Goal: Information Seeking & Learning: Check status

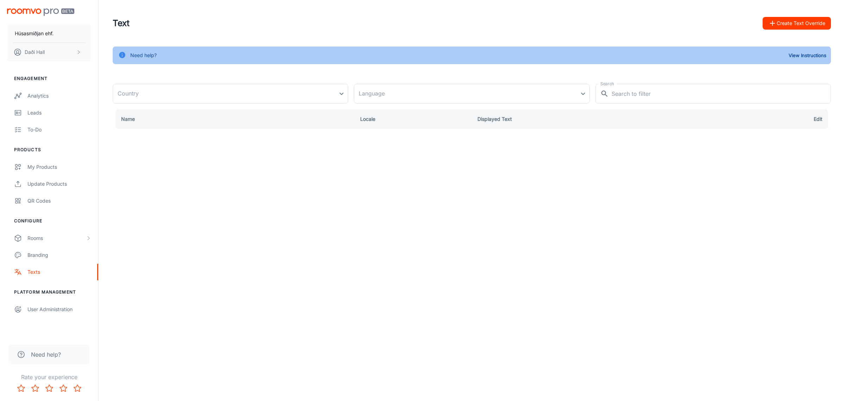
type input "[GEOGRAPHIC_DATA]"
type input "en-us"
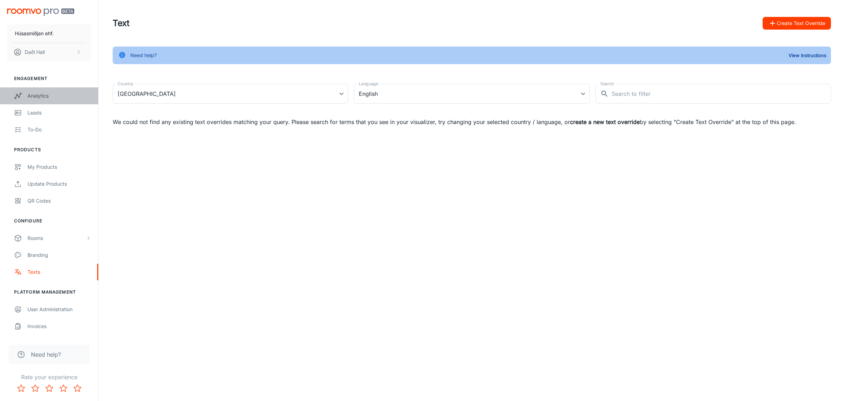
click at [41, 93] on div "Analytics" at bounding box center [59, 96] width 64 height 8
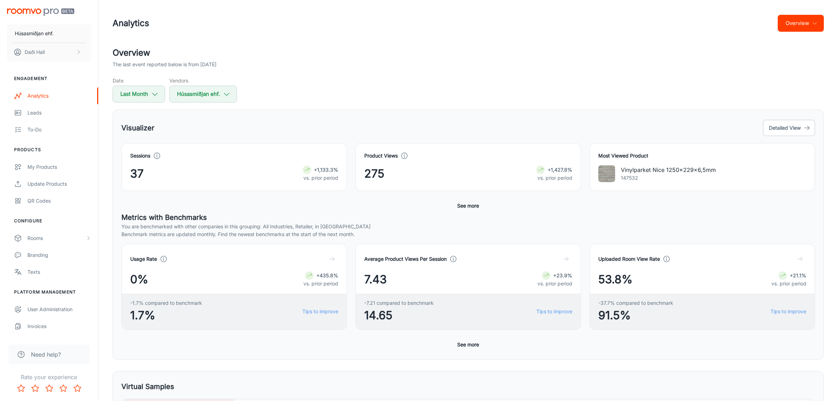
click at [814, 23] on icon "button" at bounding box center [815, 23] width 6 height 6
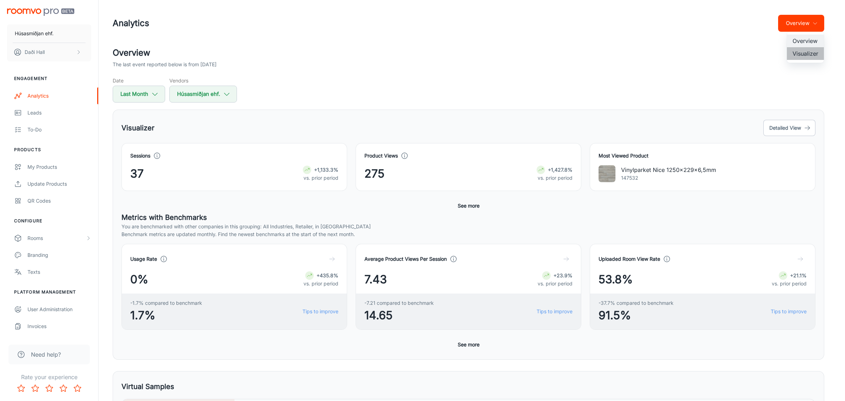
click at [808, 55] on li "Visualizer" at bounding box center [805, 53] width 37 height 13
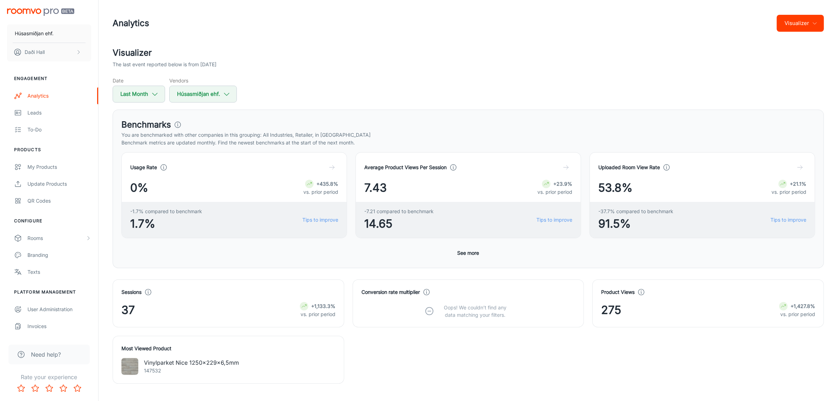
click at [818, 23] on button "Visualizer" at bounding box center [800, 23] width 47 height 17
click at [806, 37] on li "Overview" at bounding box center [805, 40] width 37 height 13
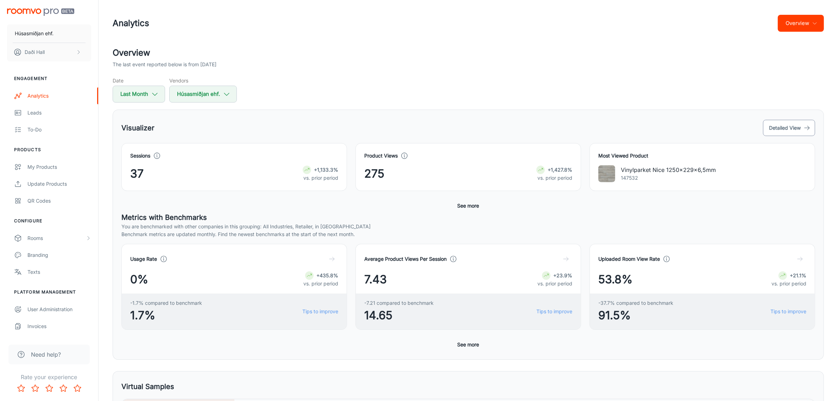
click at [788, 127] on button "Detailed View" at bounding box center [789, 128] width 52 height 16
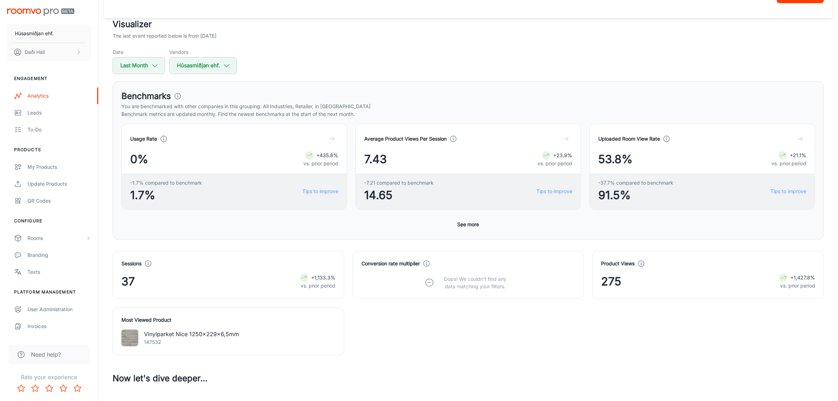
scroll to position [44, 0]
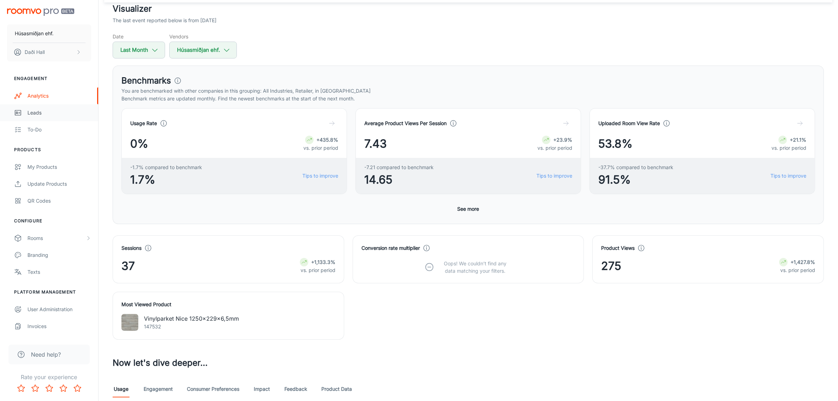
click at [39, 110] on div "Leads" at bounding box center [59, 113] width 64 height 8
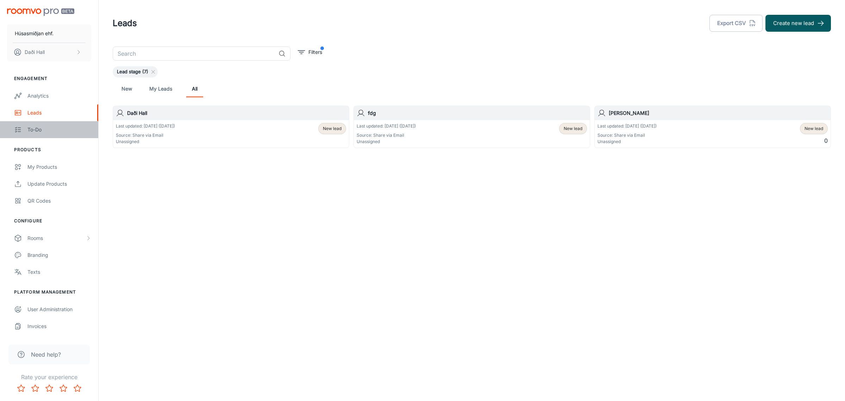
click at [37, 129] on div "To-do" at bounding box center [59, 130] width 64 height 8
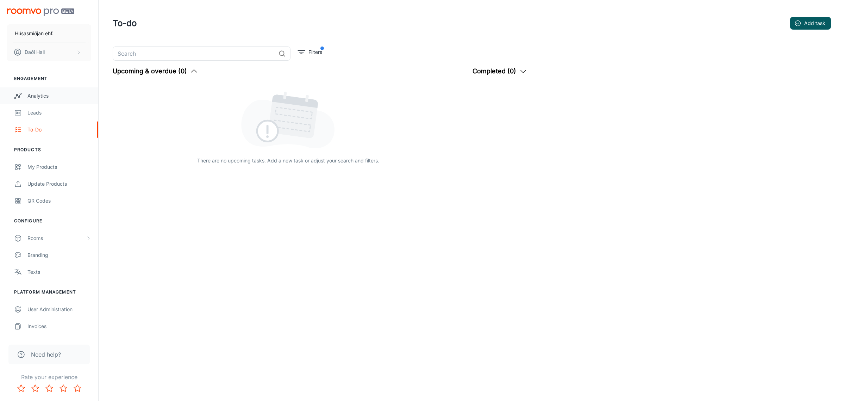
click at [45, 95] on div "Analytics" at bounding box center [59, 96] width 64 height 8
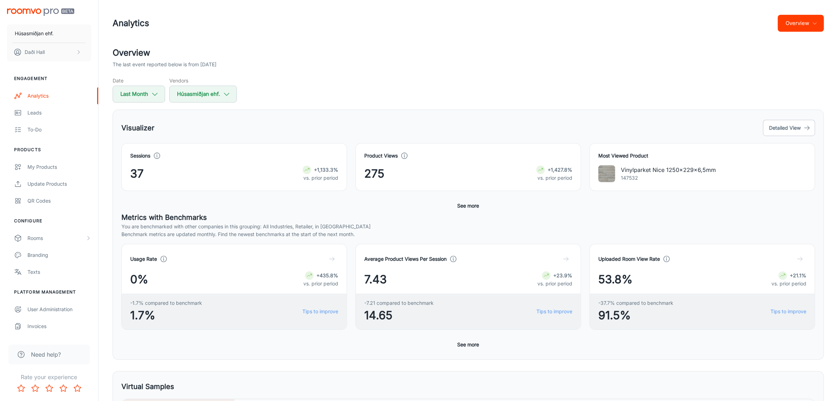
click at [463, 344] on button "See more" at bounding box center [468, 344] width 27 height 13
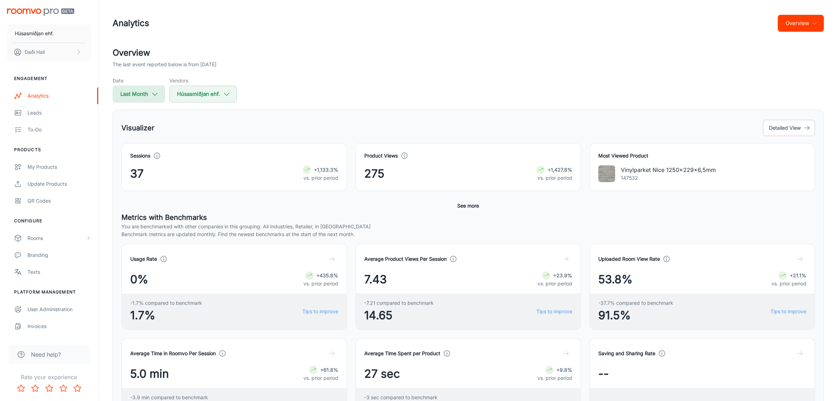
click at [161, 96] on button "Last Month" at bounding box center [139, 94] width 52 height 17
select select "7"
select select "2025"
select select "7"
select select "2025"
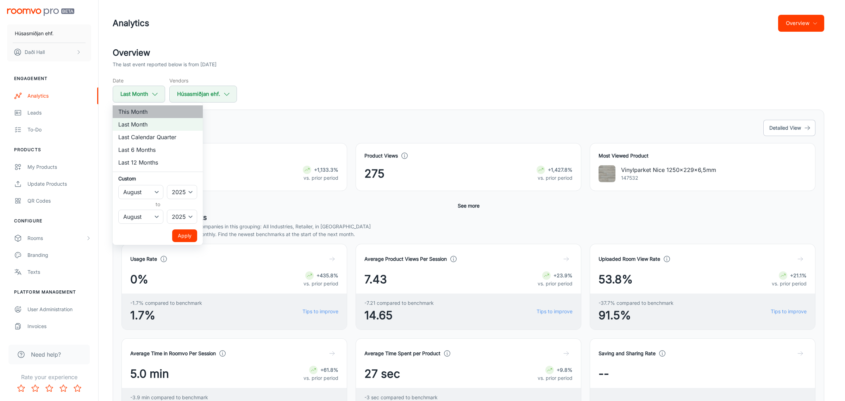
click at [159, 112] on li "This Month" at bounding box center [158, 111] width 90 height 13
select select "8"
click at [185, 233] on button "Apply" at bounding box center [184, 235] width 25 height 13
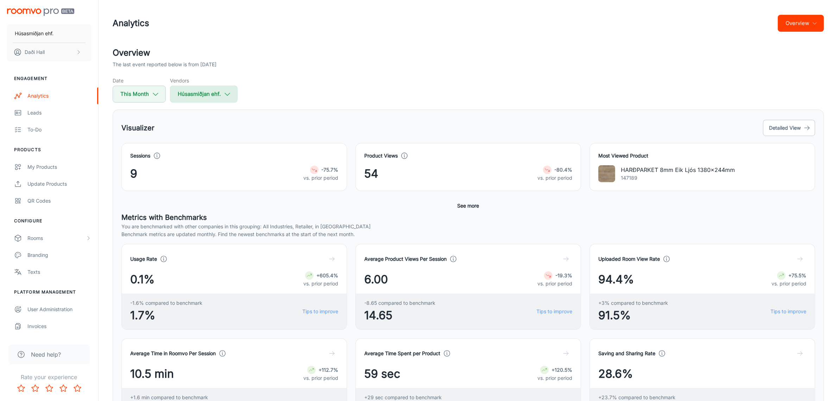
click at [229, 94] on icon "button" at bounding box center [227, 94] width 8 height 8
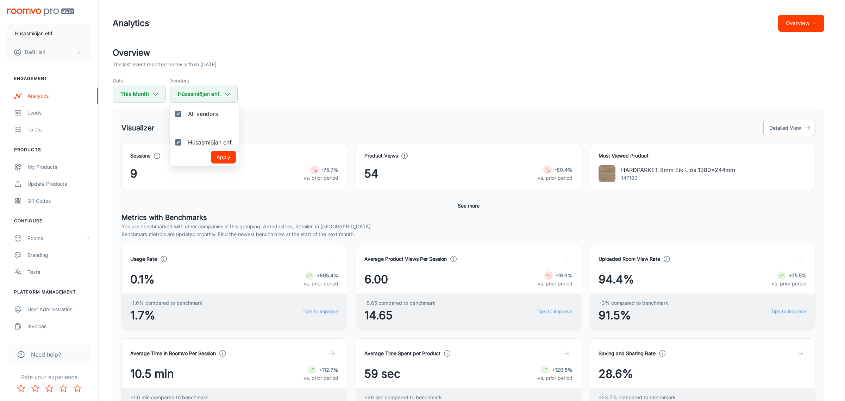
click at [303, 82] on div at bounding box center [422, 200] width 845 height 401
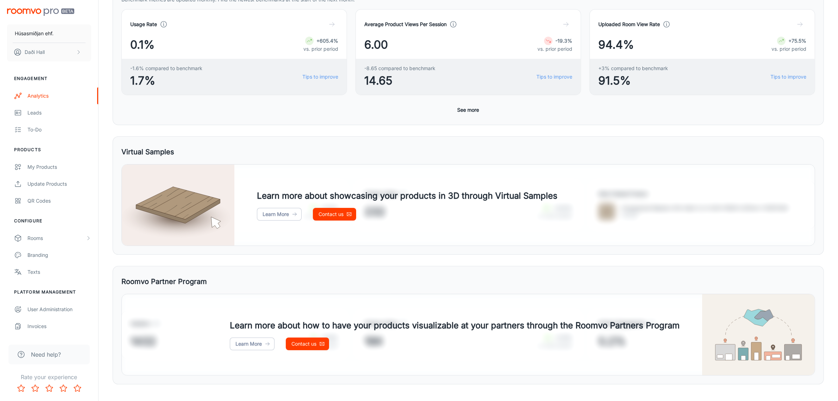
scroll to position [247, 0]
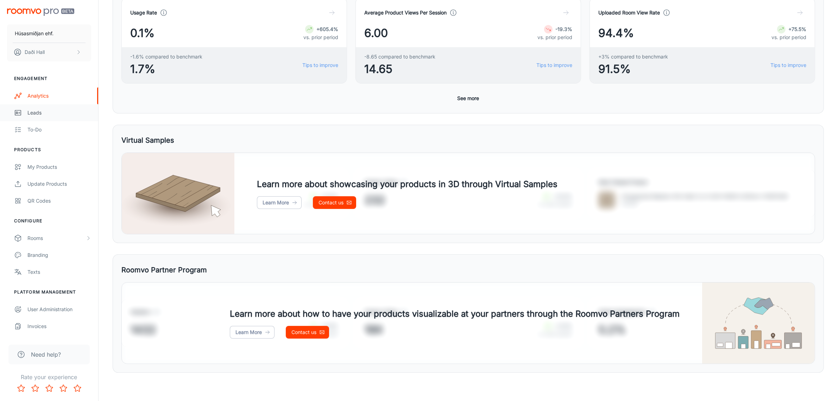
click at [44, 111] on div "Leads" at bounding box center [59, 113] width 64 height 8
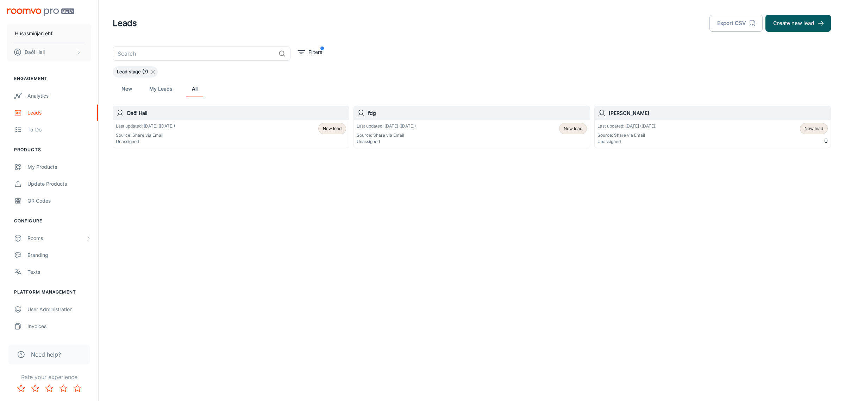
click at [152, 73] on icon at bounding box center [153, 72] width 6 height 6
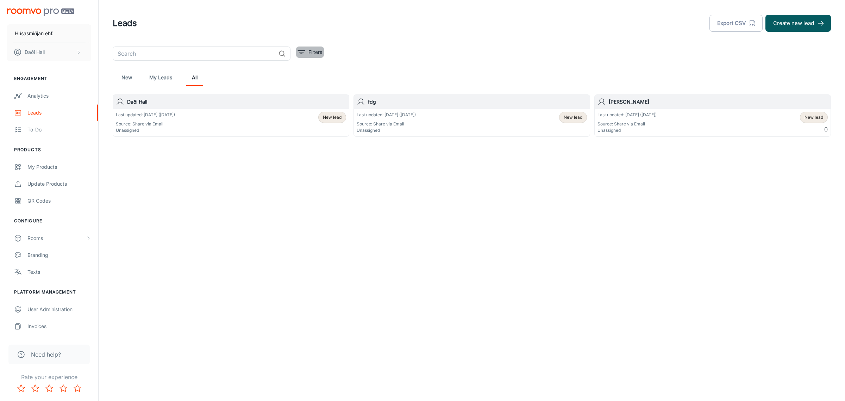
click at [303, 50] on icon "filter" at bounding box center [301, 52] width 8 height 8
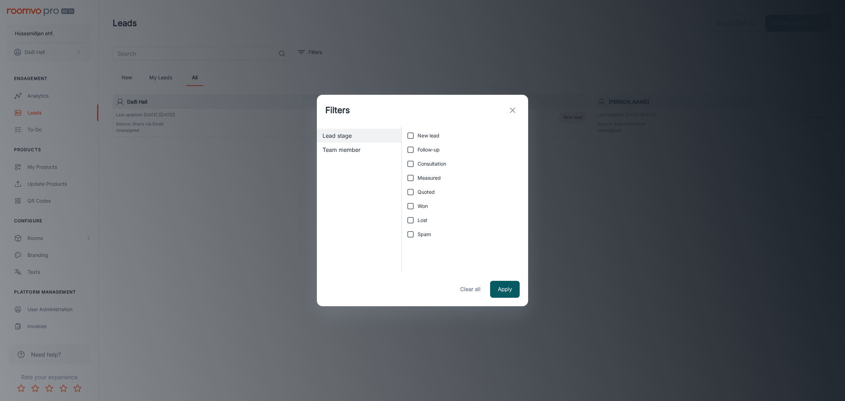
click at [411, 134] on input "New lead" at bounding box center [410, 135] width 14 height 14
checkbox input "true"
click at [514, 294] on button "Apply" at bounding box center [505, 289] width 30 height 17
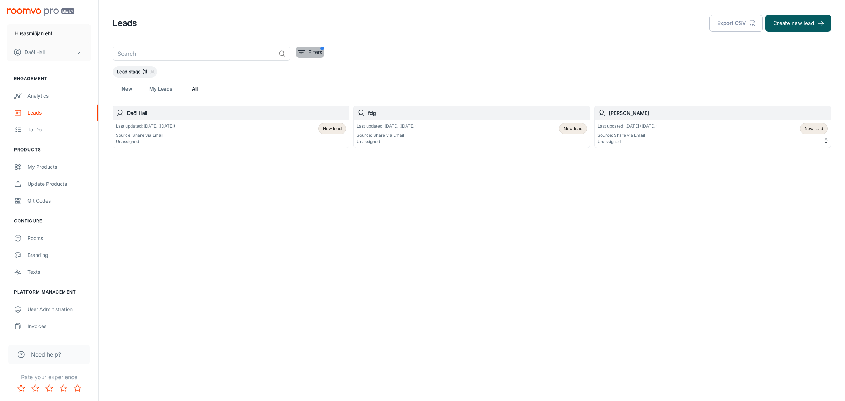
click at [321, 51] on p "Filters" at bounding box center [315, 52] width 14 height 8
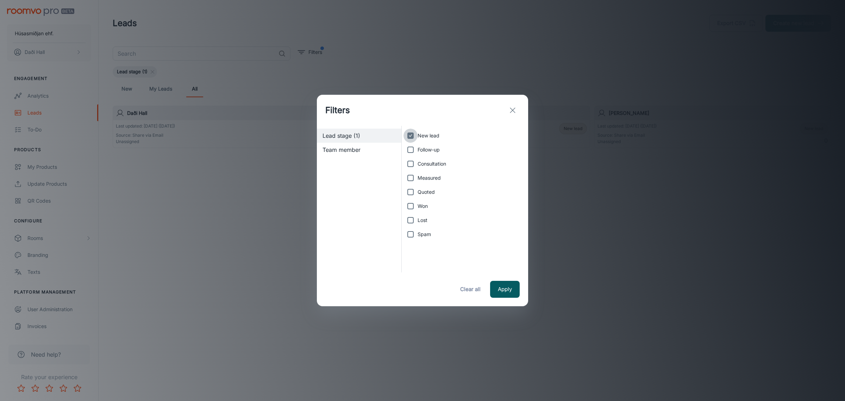
click at [409, 136] on input "New lead" at bounding box center [410, 135] width 14 height 14
checkbox input "false"
click at [513, 111] on line "exit" at bounding box center [512, 110] width 5 height 5
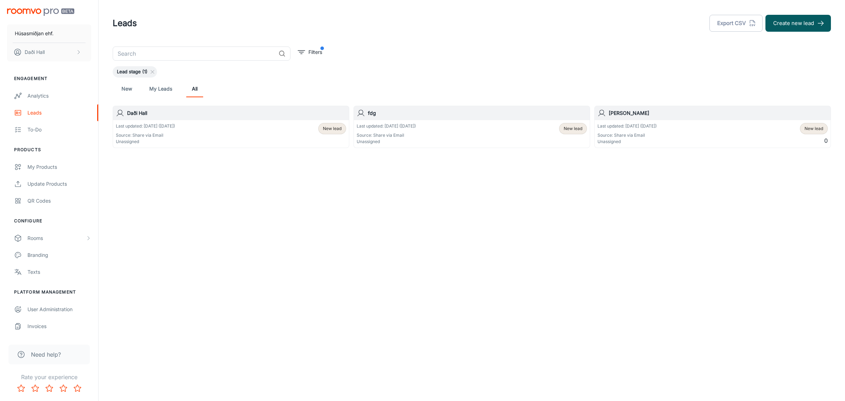
click at [119, 83] on link "New" at bounding box center [126, 88] width 17 height 17
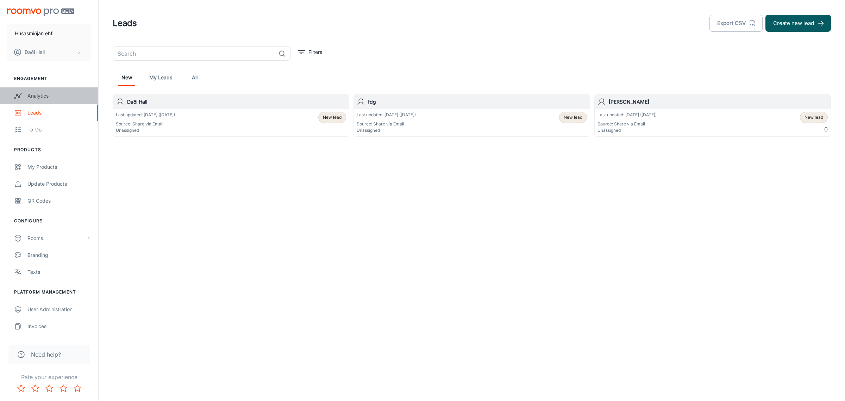
click at [51, 97] on div "Analytics" at bounding box center [59, 96] width 64 height 8
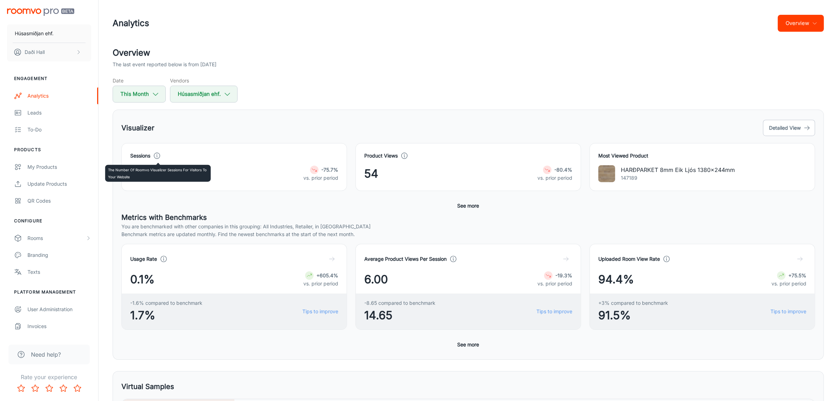
click at [157, 156] on icon at bounding box center [157, 156] width 8 height 8
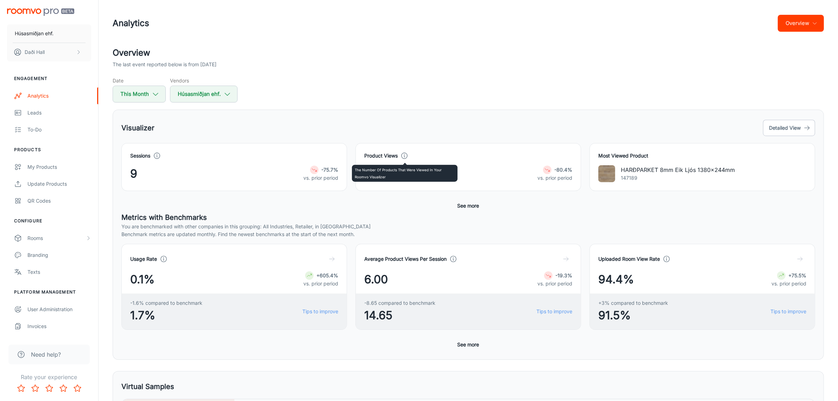
click at [405, 155] on icon at bounding box center [405, 156] width 8 height 8
click at [481, 206] on button "See more" at bounding box center [468, 205] width 27 height 13
click at [814, 26] on button "Overview" at bounding box center [801, 23] width 46 height 17
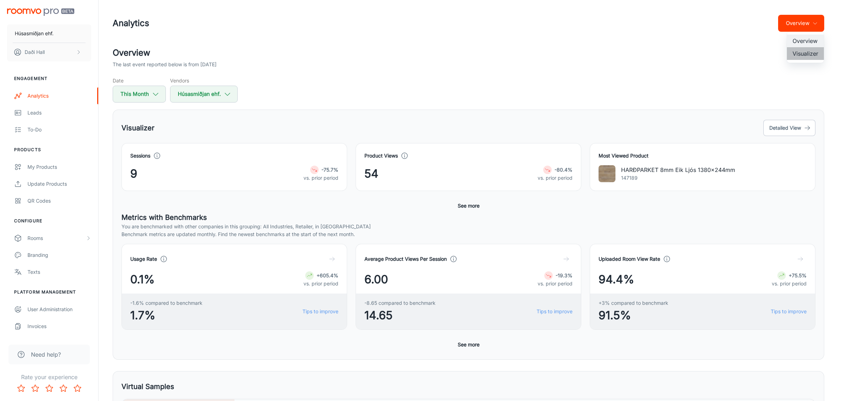
click at [812, 56] on li "Visualizer" at bounding box center [805, 53] width 37 height 13
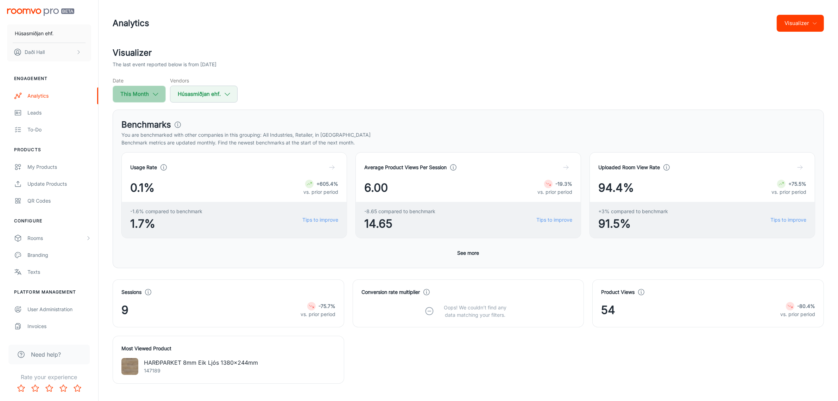
click at [155, 94] on icon "button" at bounding box center [156, 94] width 8 height 8
select select "8"
select select "2025"
select select "8"
select select "2025"
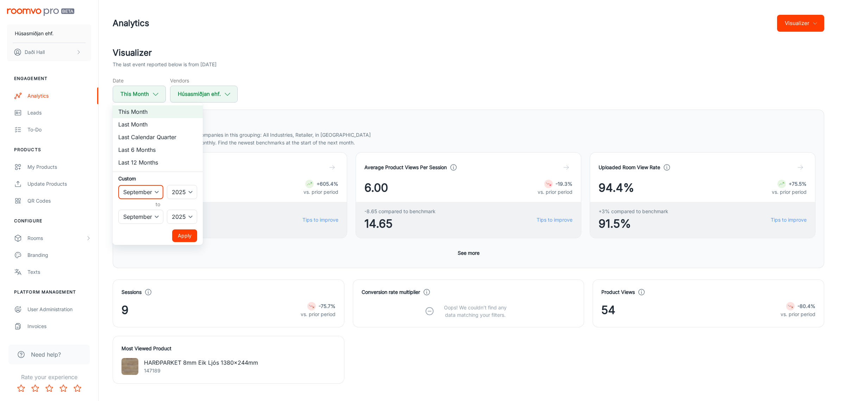
click at [159, 193] on select "January February March April May June July August September October November De…" at bounding box center [140, 192] width 45 height 14
click at [166, 127] on li "Last Month" at bounding box center [158, 124] width 90 height 13
select select "7"
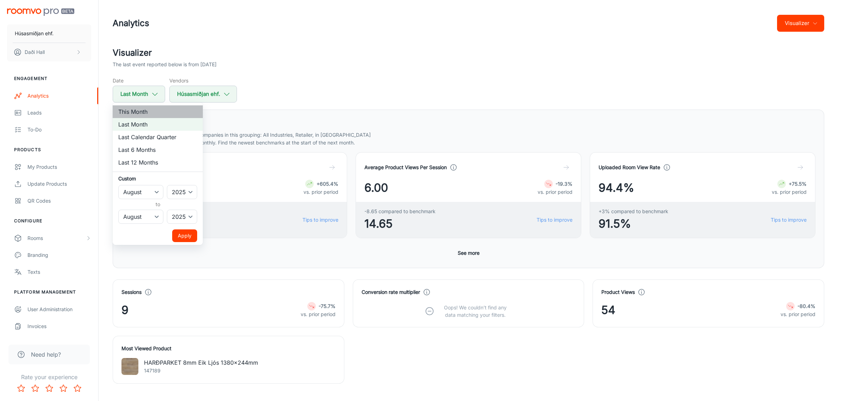
click at [163, 115] on li "This Month" at bounding box center [158, 111] width 90 height 13
select select "8"
click at [179, 233] on button "Apply" at bounding box center [184, 235] width 25 height 13
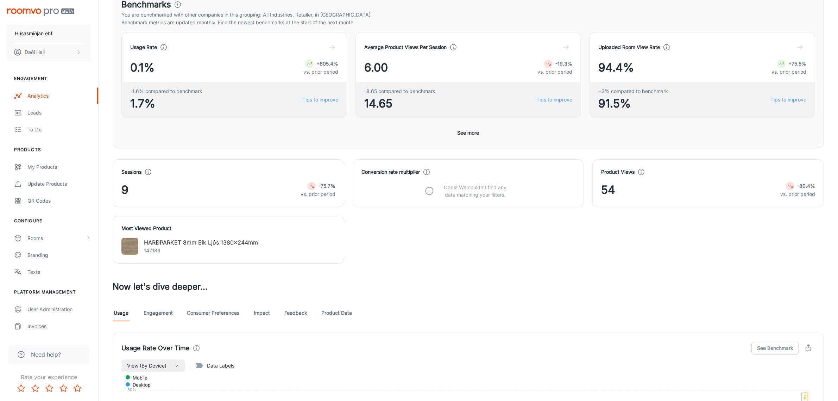
scroll to position [184, 0]
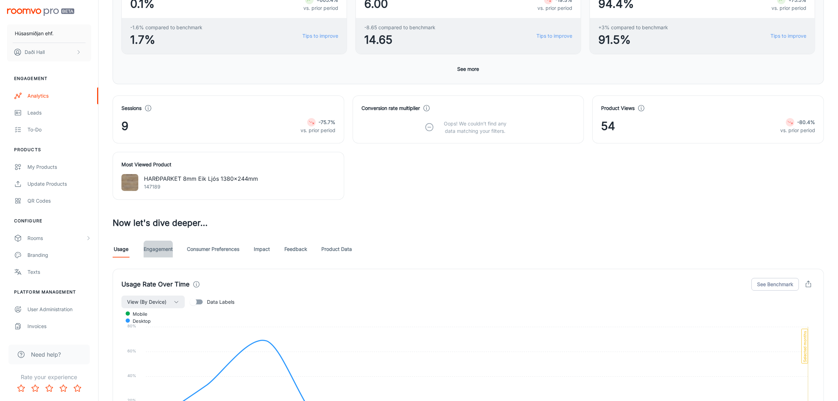
click at [163, 249] on link "Engagement" at bounding box center [158, 248] width 29 height 17
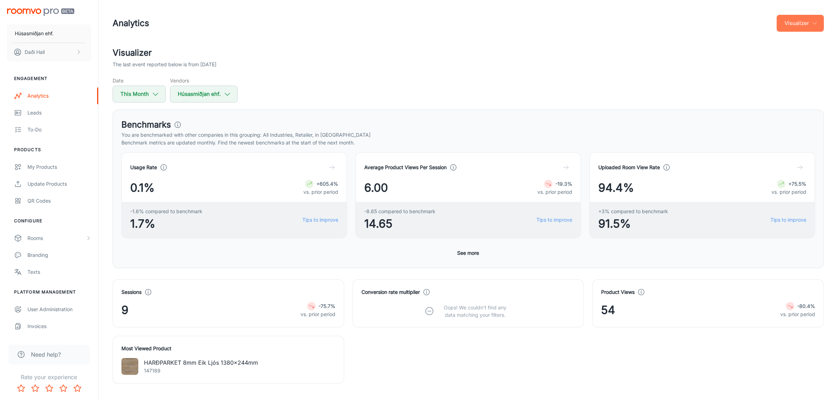
click at [820, 25] on button "Visualizer" at bounding box center [800, 23] width 47 height 17
click at [811, 42] on li "Overview" at bounding box center [805, 40] width 37 height 13
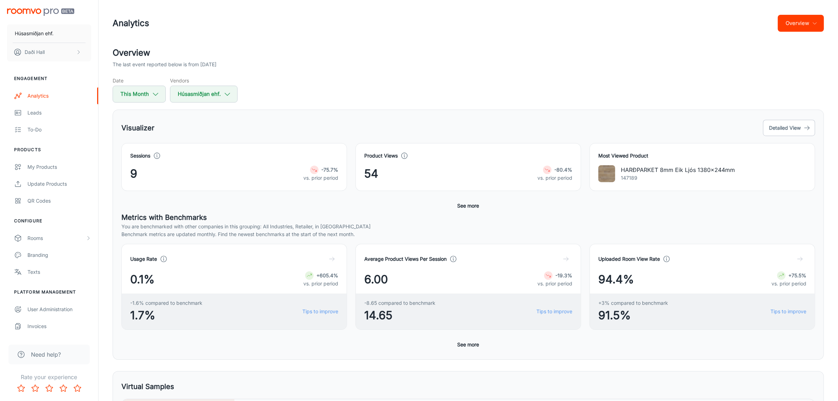
click at [811, 24] on button "Overview" at bounding box center [801, 23] width 46 height 17
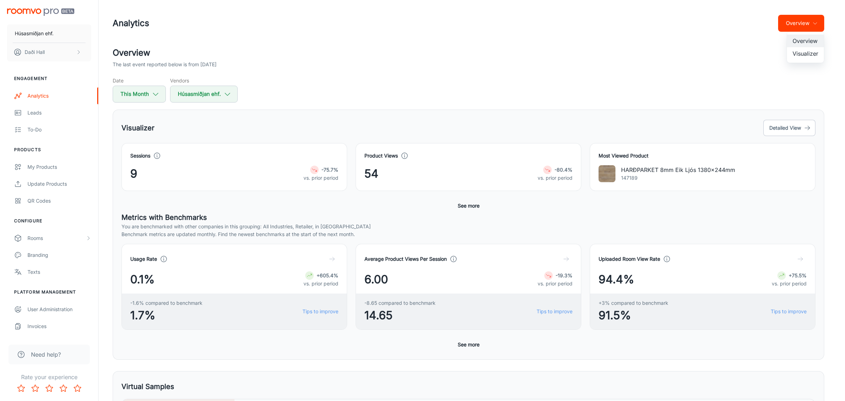
click at [815, 50] on li "Visualizer" at bounding box center [805, 53] width 37 height 13
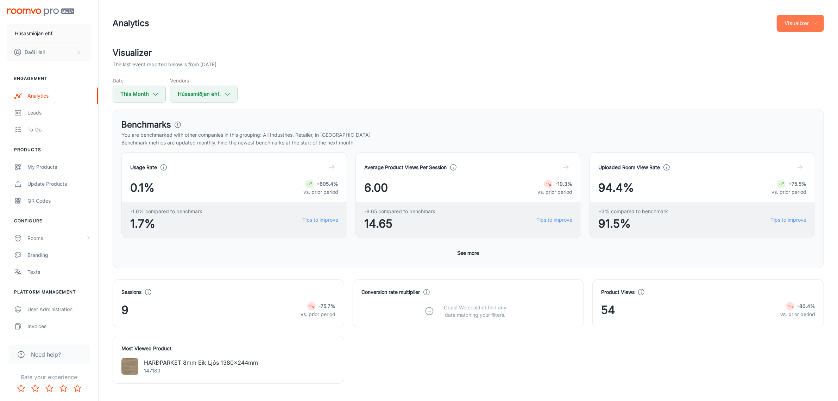
click at [823, 19] on button "Visualizer" at bounding box center [800, 23] width 47 height 17
click at [802, 41] on li "Overview" at bounding box center [805, 40] width 37 height 13
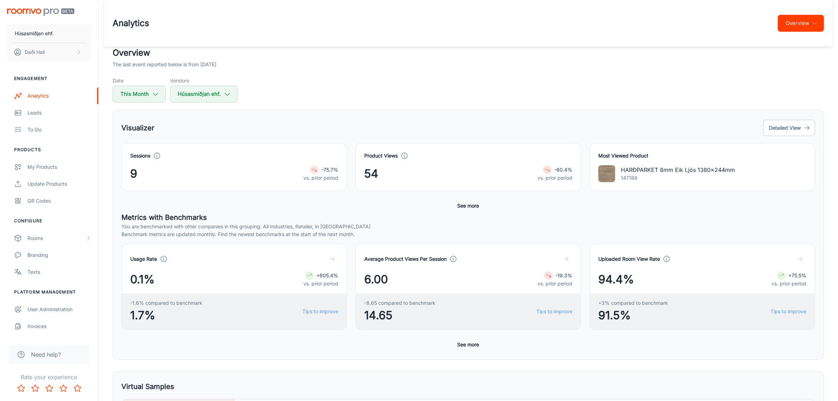
scroll to position [220, 0]
